Goal: Obtain resource: Download file/media

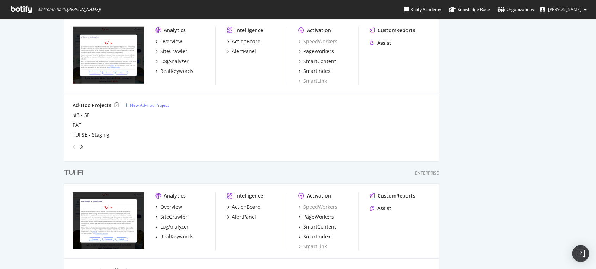
scroll to position [1052, 0]
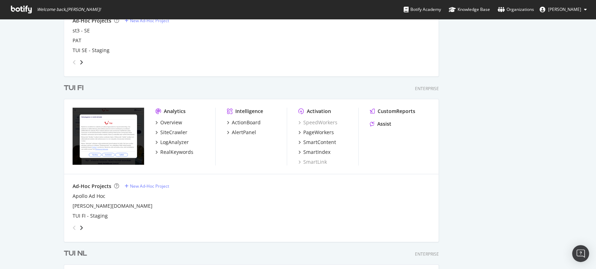
click at [74, 88] on div "TUI FI" at bounding box center [74, 88] width 20 height 10
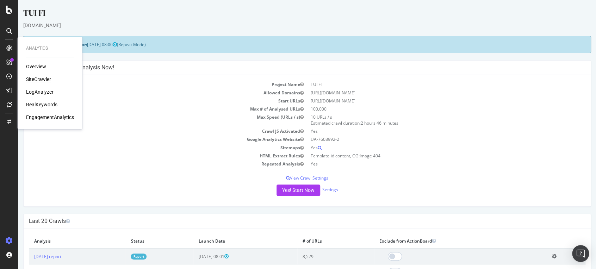
click at [35, 80] on div "SiteCrawler" at bounding box center [38, 79] width 25 height 7
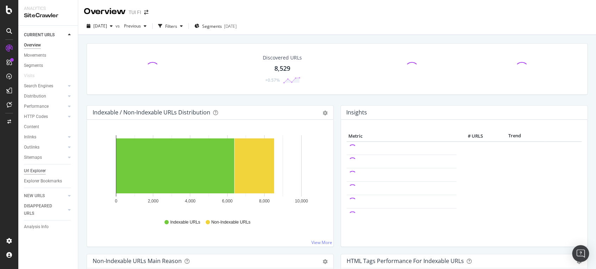
click at [41, 172] on div "Url Explorer" at bounding box center [35, 170] width 22 height 7
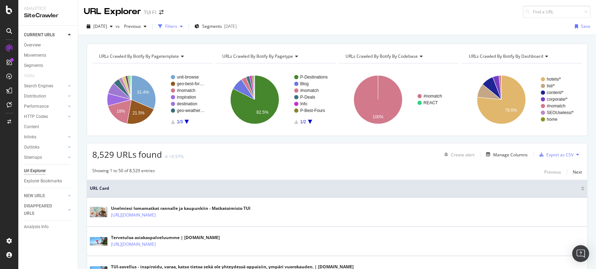
click at [177, 25] on div "Filters" at bounding box center [171, 26] width 12 height 6
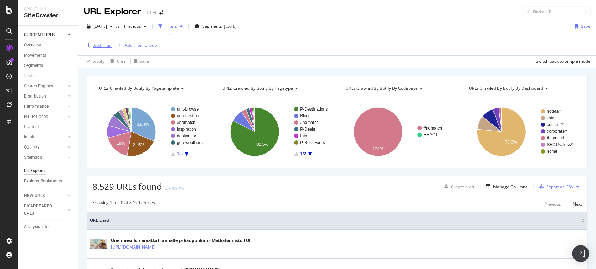
click at [104, 43] on div "Add Filter" at bounding box center [102, 45] width 19 height 6
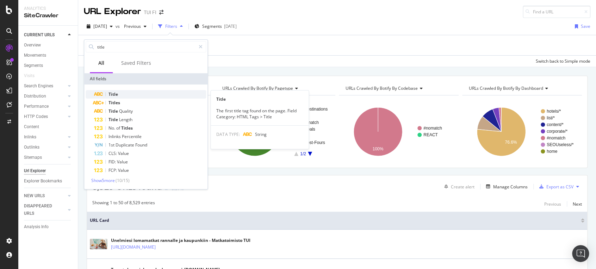
type input "title"
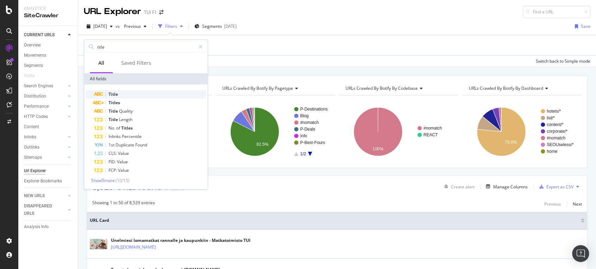
click at [109, 93] on span "Title" at bounding box center [114, 94] width 10 height 6
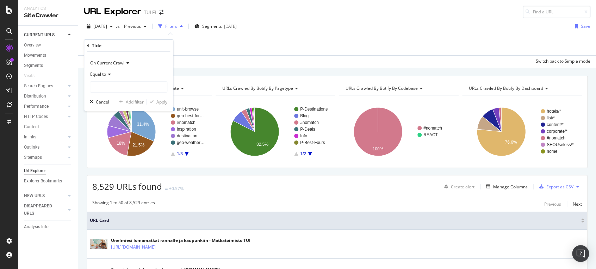
click at [114, 72] on div "Equal to" at bounding box center [129, 74] width 78 height 11
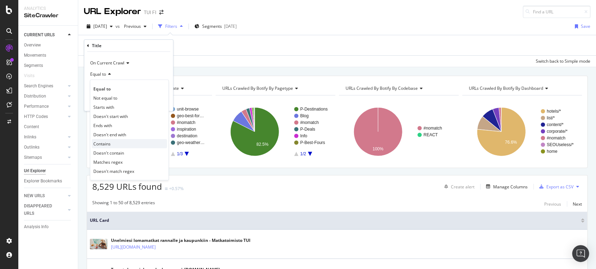
click at [115, 143] on div "Contains" at bounding box center [129, 143] width 75 height 9
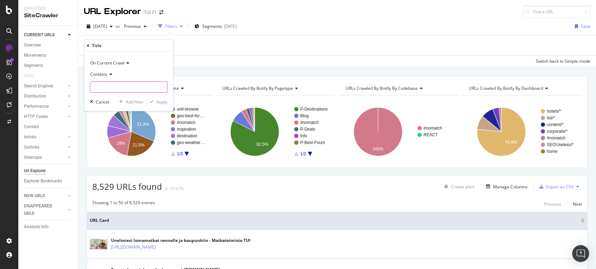
click at [115, 87] on input "text" at bounding box center [128, 86] width 77 height 11
type input "2025"
click at [158, 102] on div "Apply" at bounding box center [161, 102] width 11 height 6
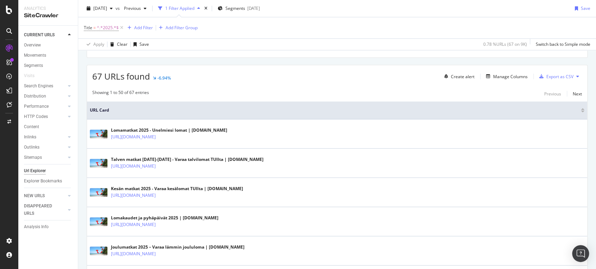
scroll to position [103, 0]
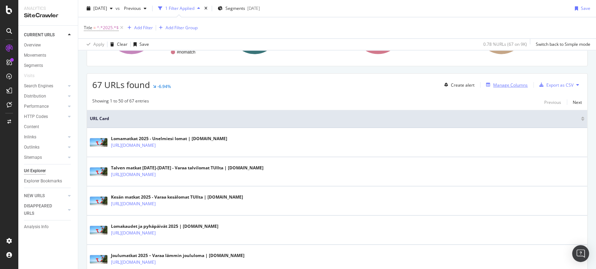
click at [510, 86] on div "Manage Columns" at bounding box center [510, 85] width 35 height 6
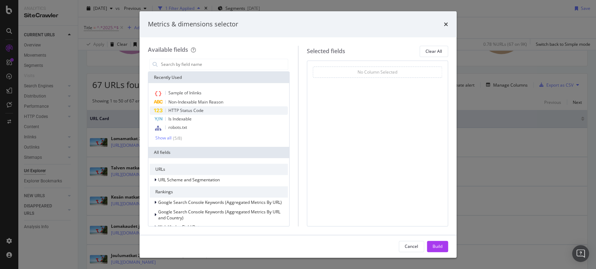
click at [203, 112] on span "HTTP Status Code" at bounding box center [185, 110] width 35 height 6
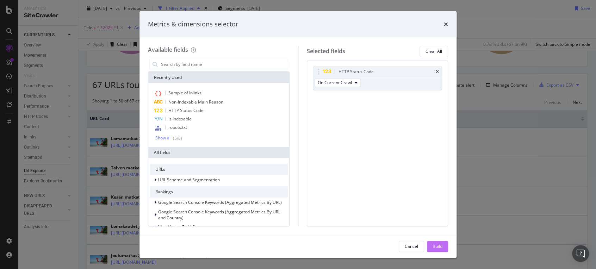
click at [437, 243] on div "Build" at bounding box center [438, 246] width 10 height 11
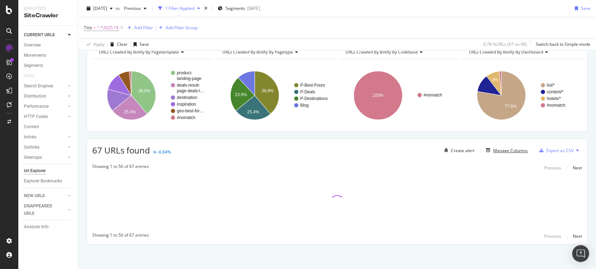
scroll to position [37, 0]
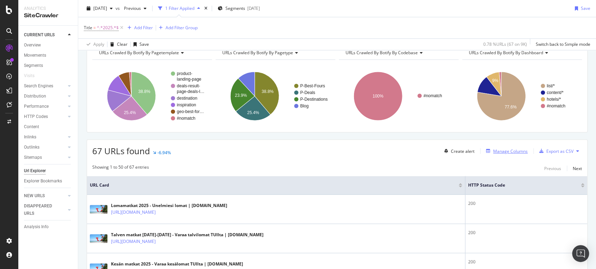
click at [511, 149] on div "Manage Columns" at bounding box center [510, 151] width 35 height 6
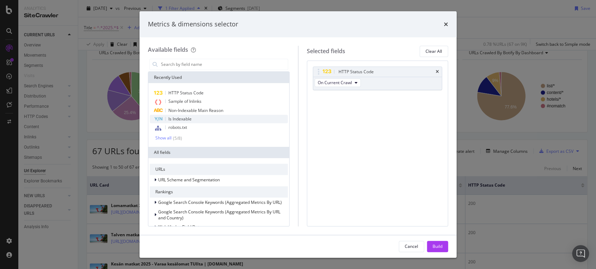
click at [195, 117] on div "Is Indexable" at bounding box center [219, 119] width 138 height 8
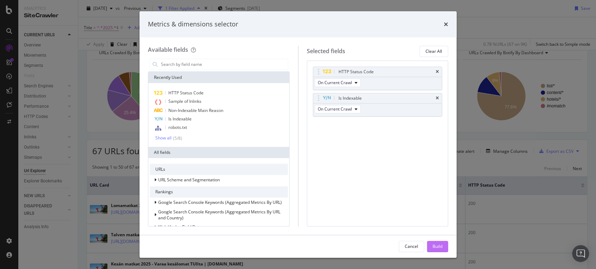
click at [433, 246] on div "Build" at bounding box center [438, 247] width 10 height 6
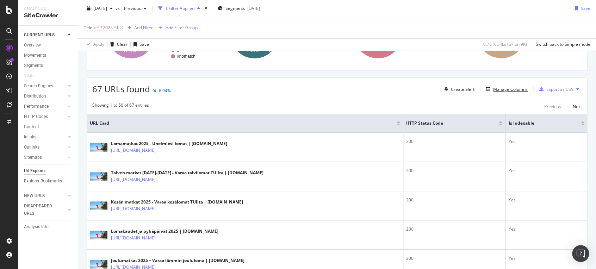
scroll to position [82, 0]
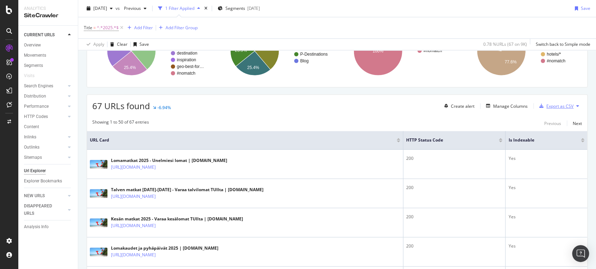
click at [555, 104] on div "Export as CSV" at bounding box center [560, 106] width 27 height 6
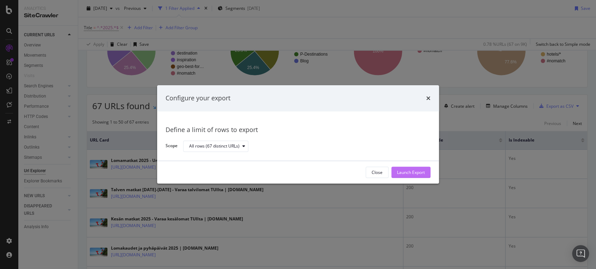
click at [413, 167] on div "Launch Export" at bounding box center [411, 172] width 28 height 11
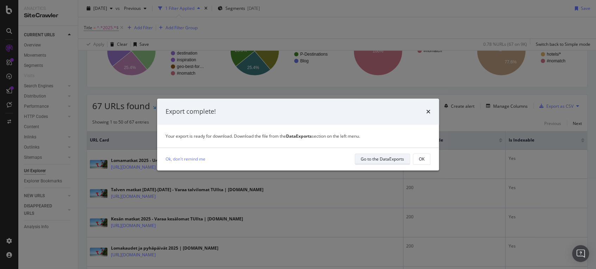
click at [389, 157] on div "Go to the DataExports" at bounding box center [382, 159] width 43 height 6
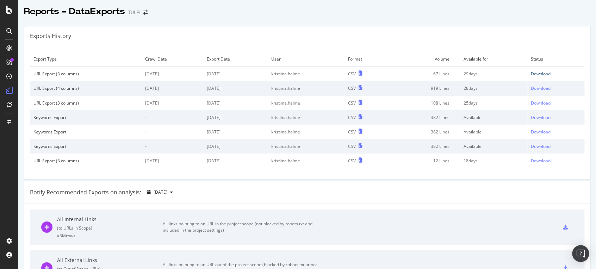
click at [540, 71] on div "Download" at bounding box center [541, 74] width 20 height 6
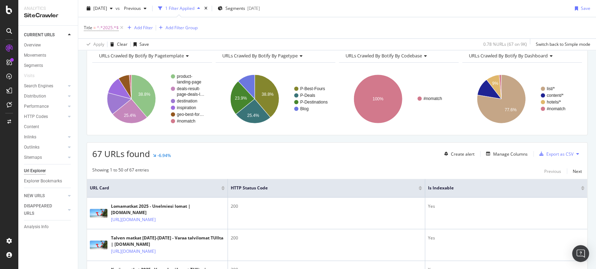
scroll to position [36, 0]
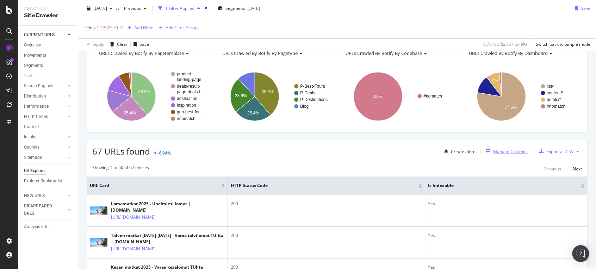
click at [493, 153] on div "Manage Columns" at bounding box center [510, 152] width 35 height 6
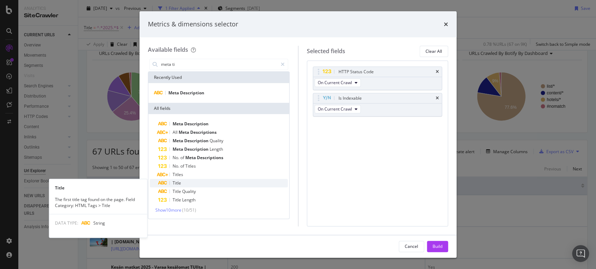
type input "meta ti"
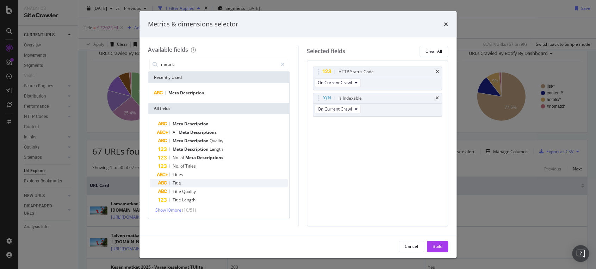
click at [197, 184] on div "Title" at bounding box center [223, 183] width 130 height 8
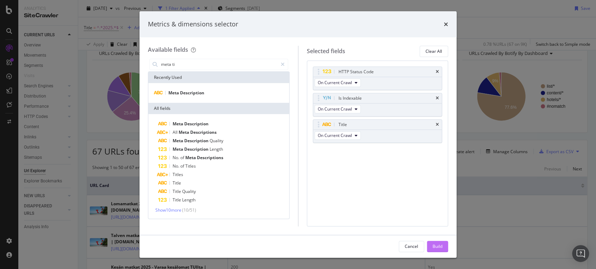
click at [435, 248] on div "Build" at bounding box center [438, 247] width 10 height 6
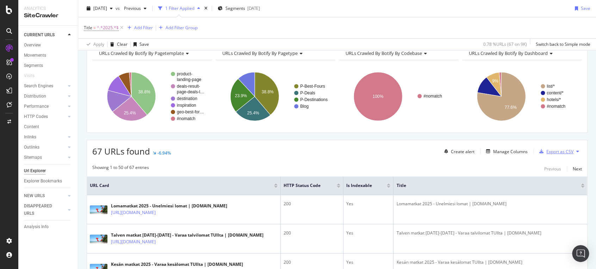
click at [562, 149] on div "Export as CSV" at bounding box center [560, 152] width 27 height 6
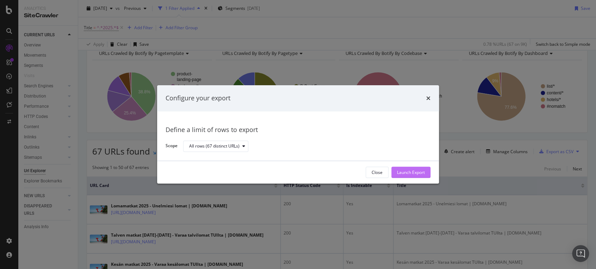
click at [411, 173] on div "Launch Export" at bounding box center [411, 172] width 28 height 6
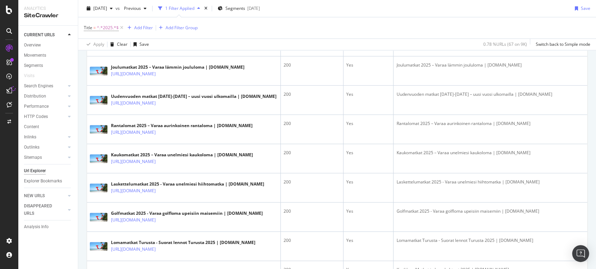
scroll to position [290, 0]
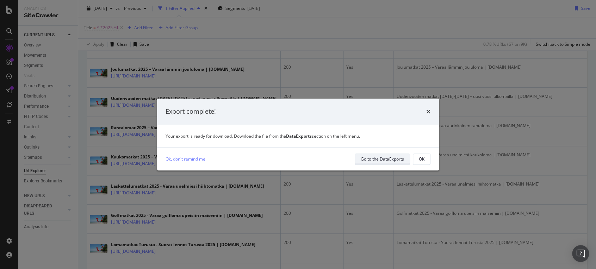
click at [391, 157] on div "Go to the DataExports" at bounding box center [382, 159] width 43 height 6
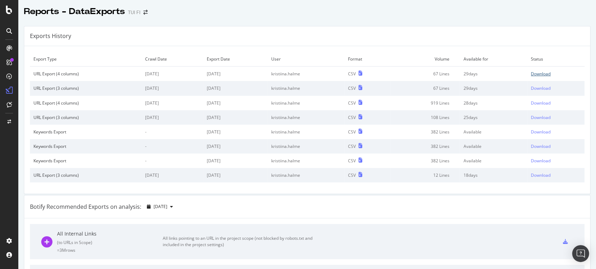
click at [539, 74] on div "Download" at bounding box center [541, 74] width 20 height 6
